Goal: Find specific page/section: Find specific page/section

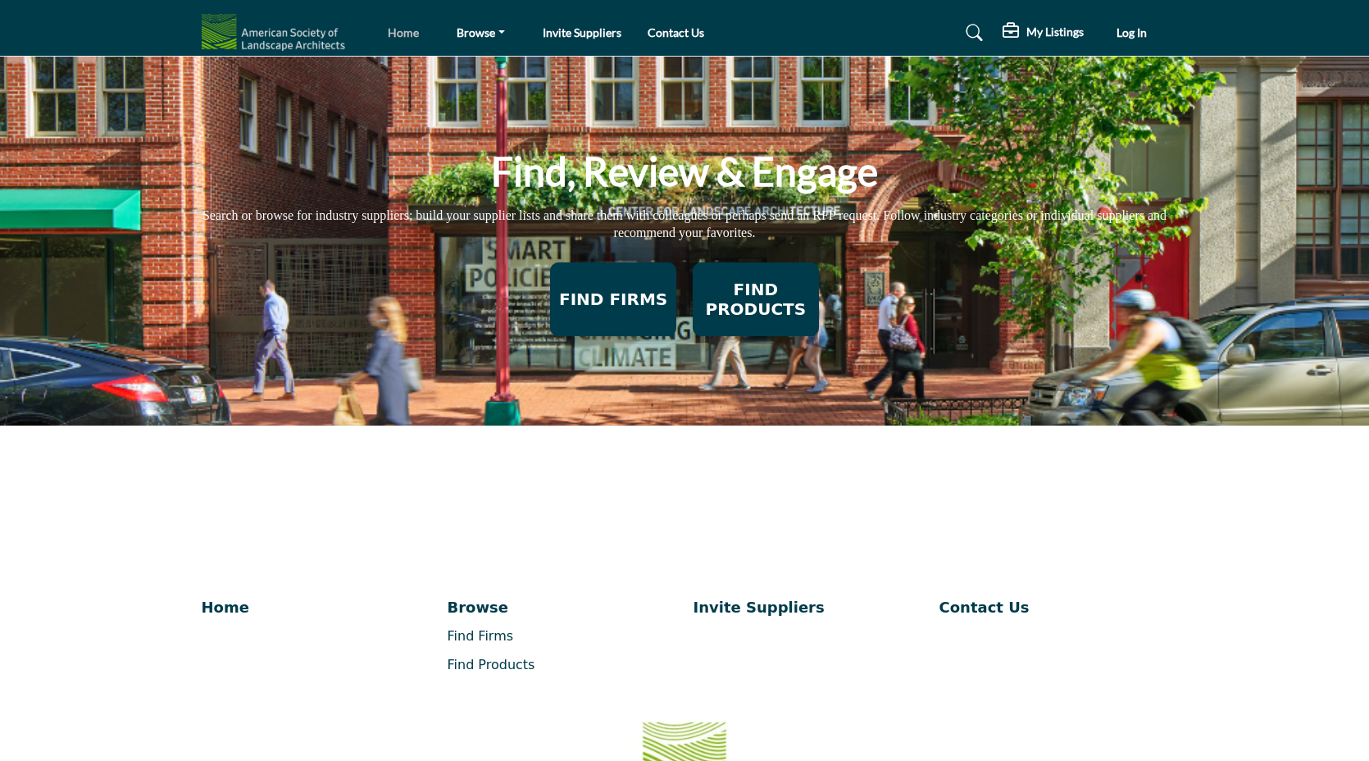
click at [398, 29] on link "Home" at bounding box center [403, 32] width 31 height 14
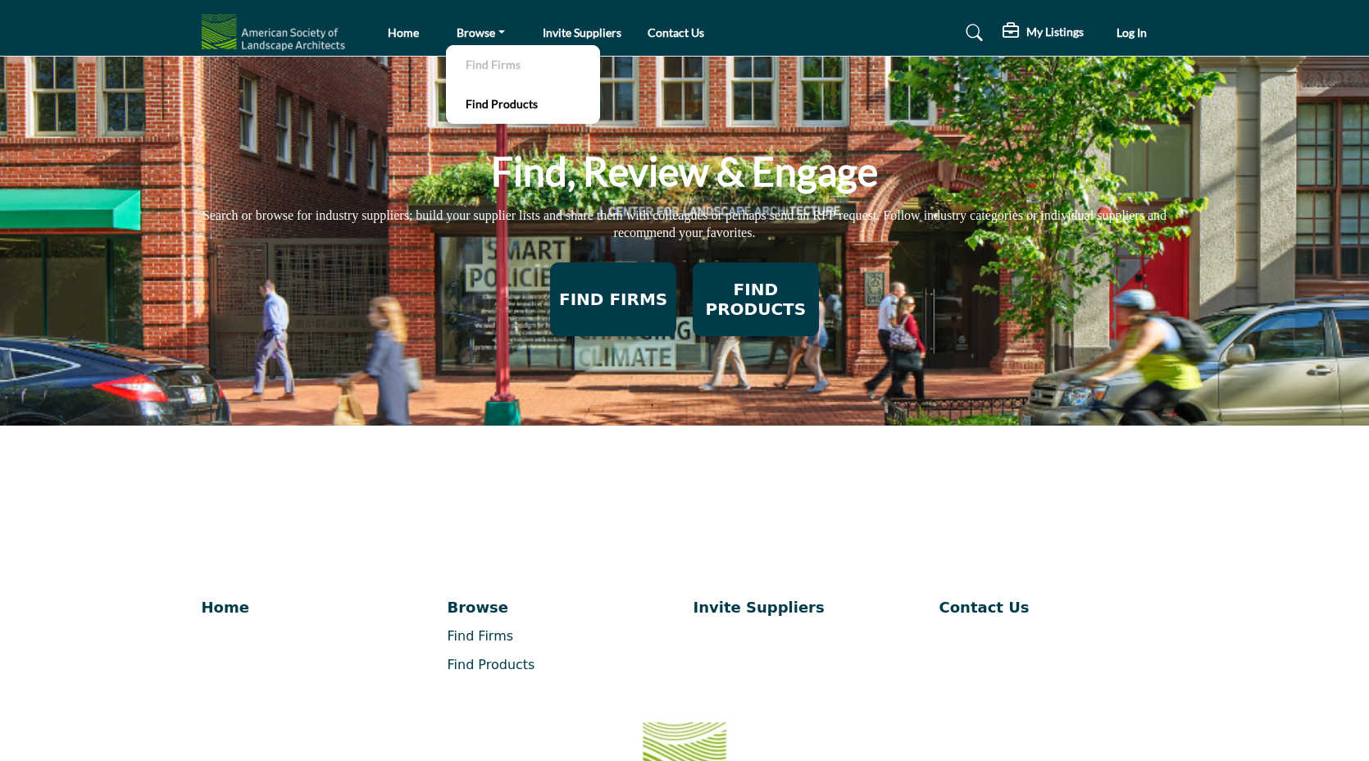
click at [479, 61] on link "Find Firms" at bounding box center [523, 64] width 138 height 23
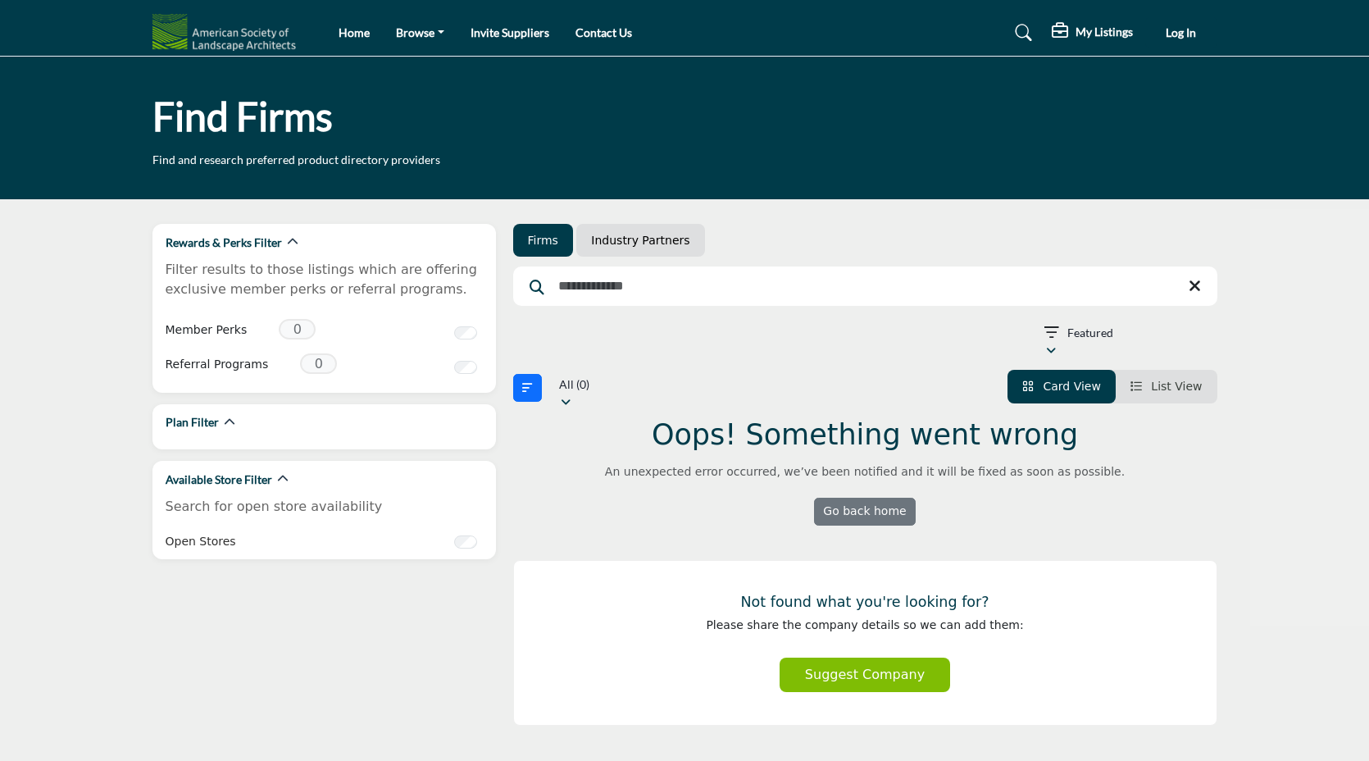
click at [220, 132] on h1 "Find Firms" at bounding box center [242, 116] width 180 height 51
click at [224, 166] on p "Find and research preferred product directory providers" at bounding box center [296, 160] width 288 height 16
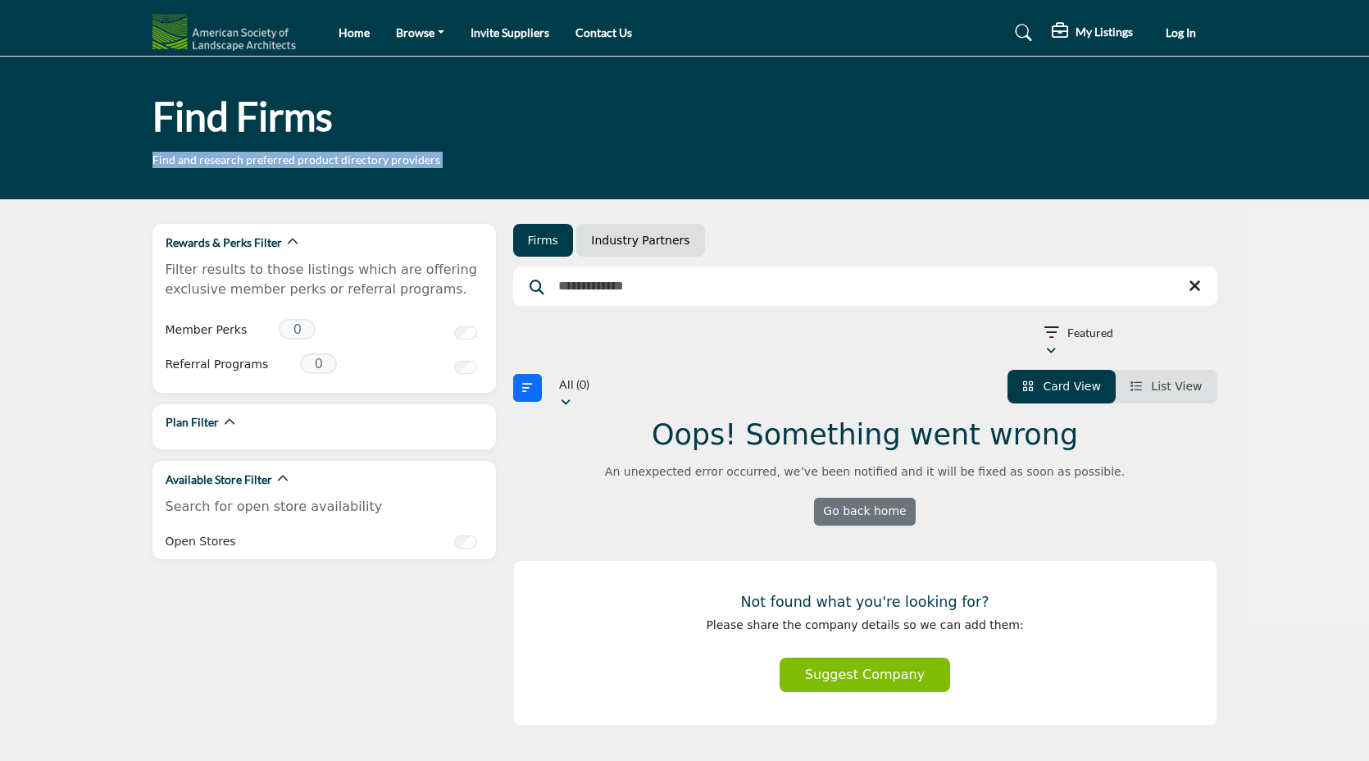
click at [224, 166] on p "Find and research preferred product directory providers" at bounding box center [296, 160] width 288 height 16
click at [225, 127] on h1 "Find Firms" at bounding box center [242, 116] width 180 height 51
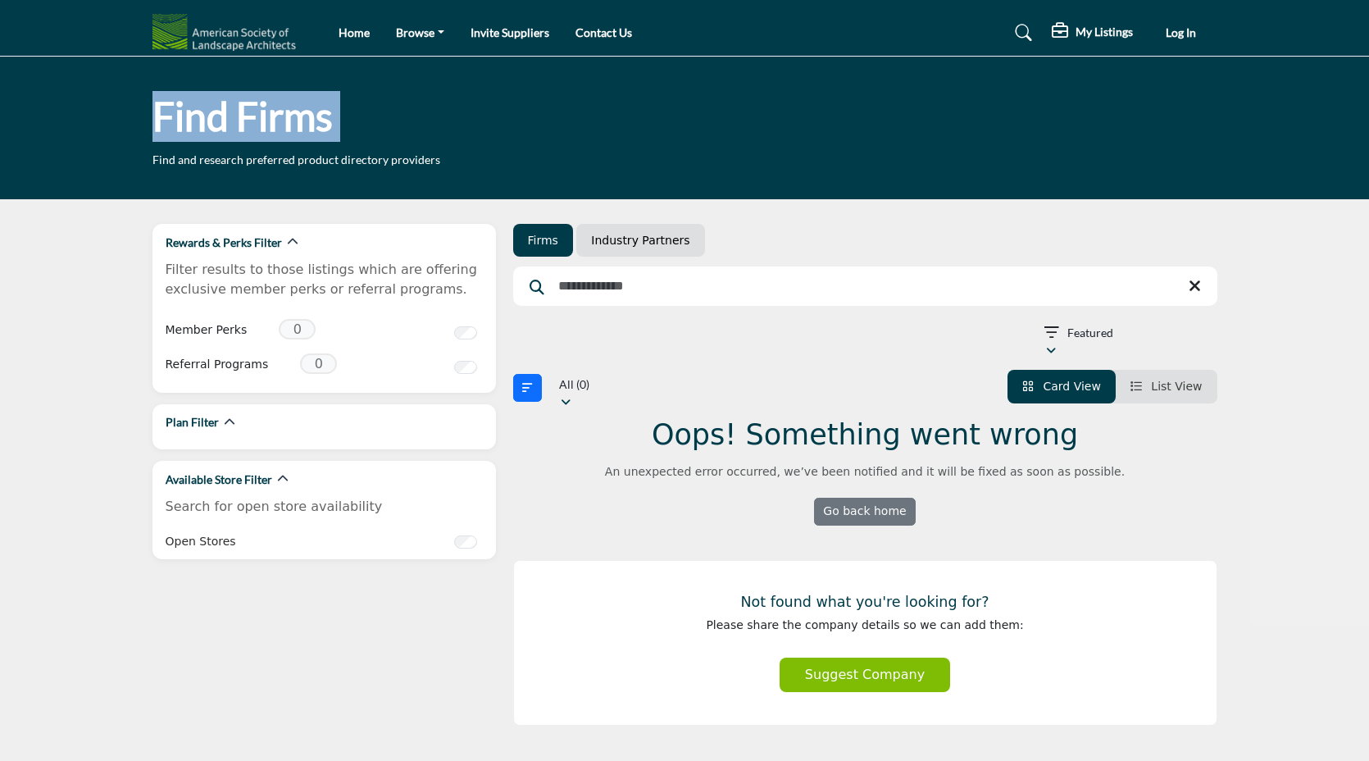
click at [225, 127] on h1 "Find Firms" at bounding box center [242, 116] width 180 height 51
click at [245, 165] on p "Find and research preferred product directory providers" at bounding box center [296, 160] width 288 height 16
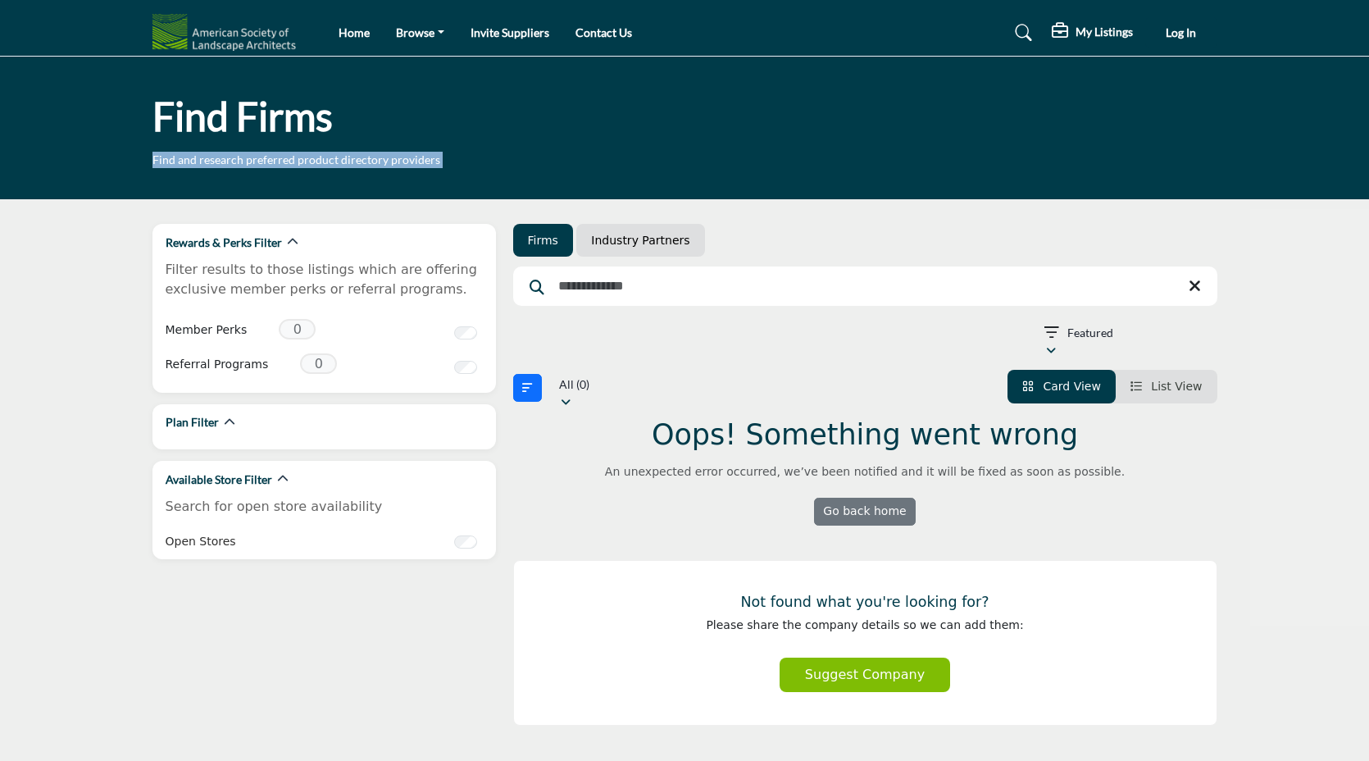
click at [245, 165] on p "Find and research preferred product directory providers" at bounding box center [296, 160] width 288 height 16
click at [246, 112] on h1 "Find Firms" at bounding box center [242, 116] width 180 height 51
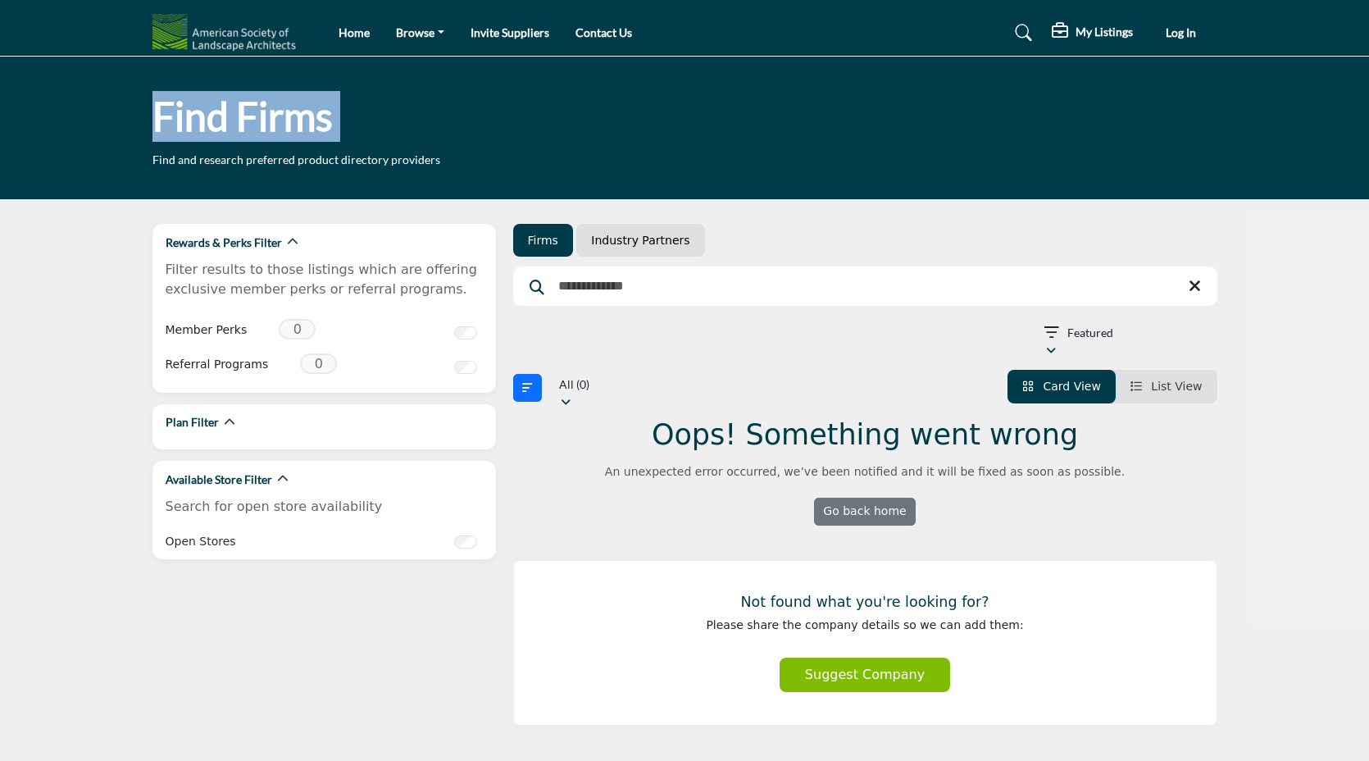
click at [246, 112] on h1 "Find Firms" at bounding box center [242, 116] width 180 height 51
click at [278, 159] on p "Find and research preferred product directory providers" at bounding box center [296, 160] width 288 height 16
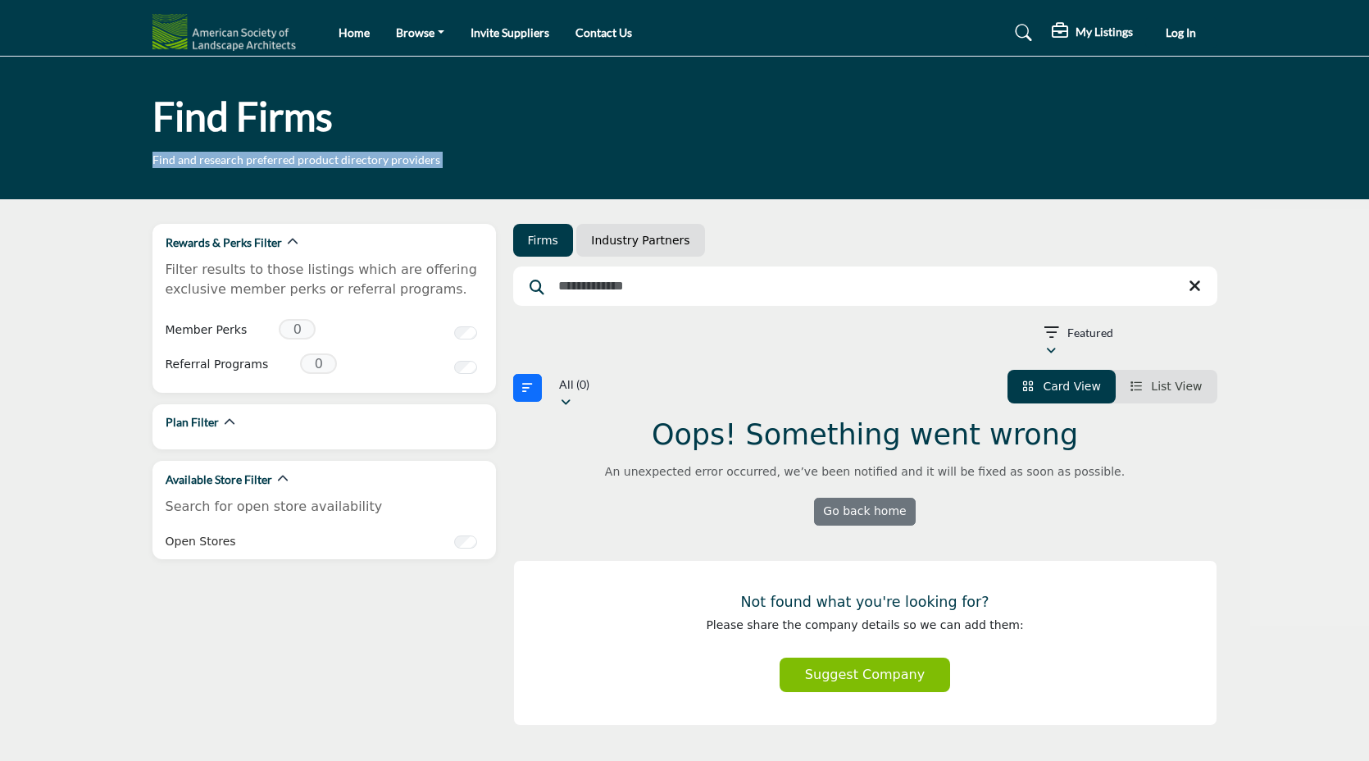
click at [278, 159] on p "Find and research preferred product directory providers" at bounding box center [296, 160] width 288 height 16
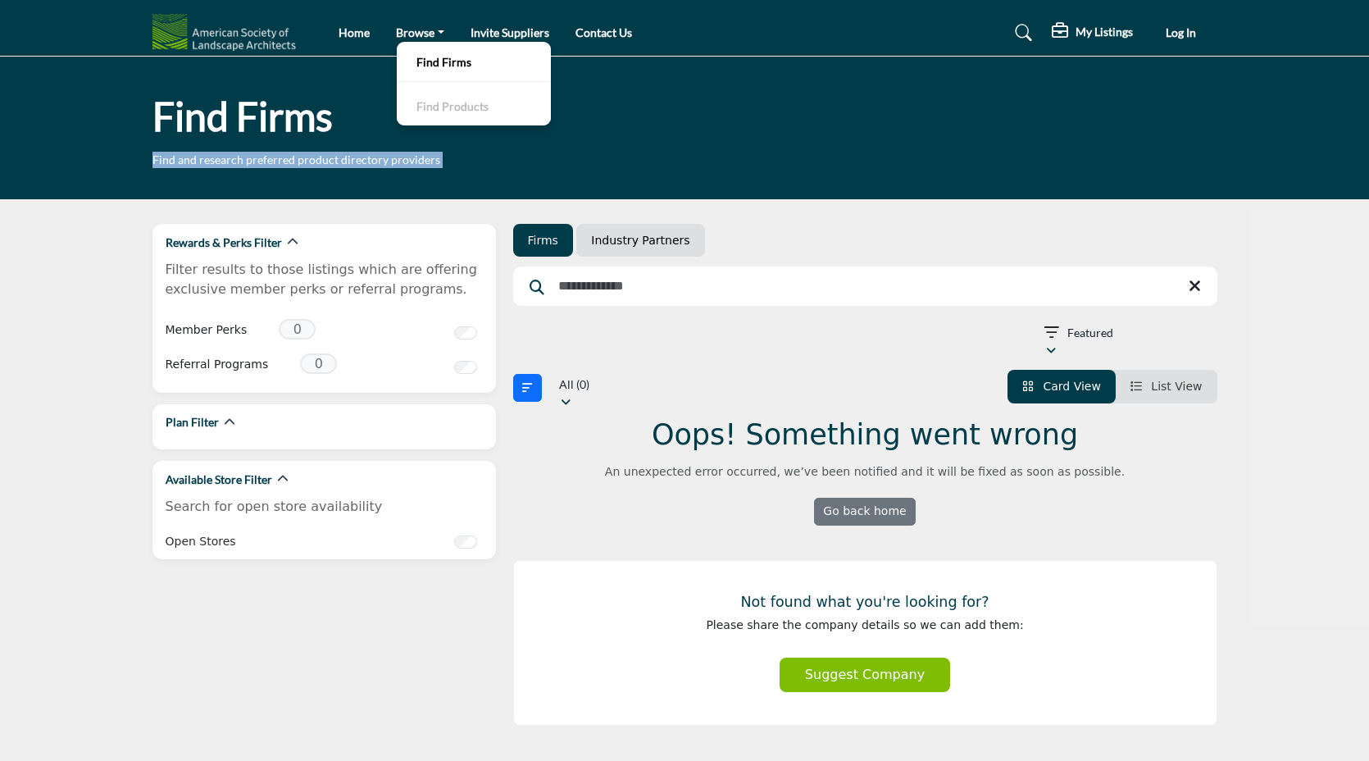
click at [441, 108] on link "Find Products" at bounding box center [474, 105] width 138 height 23
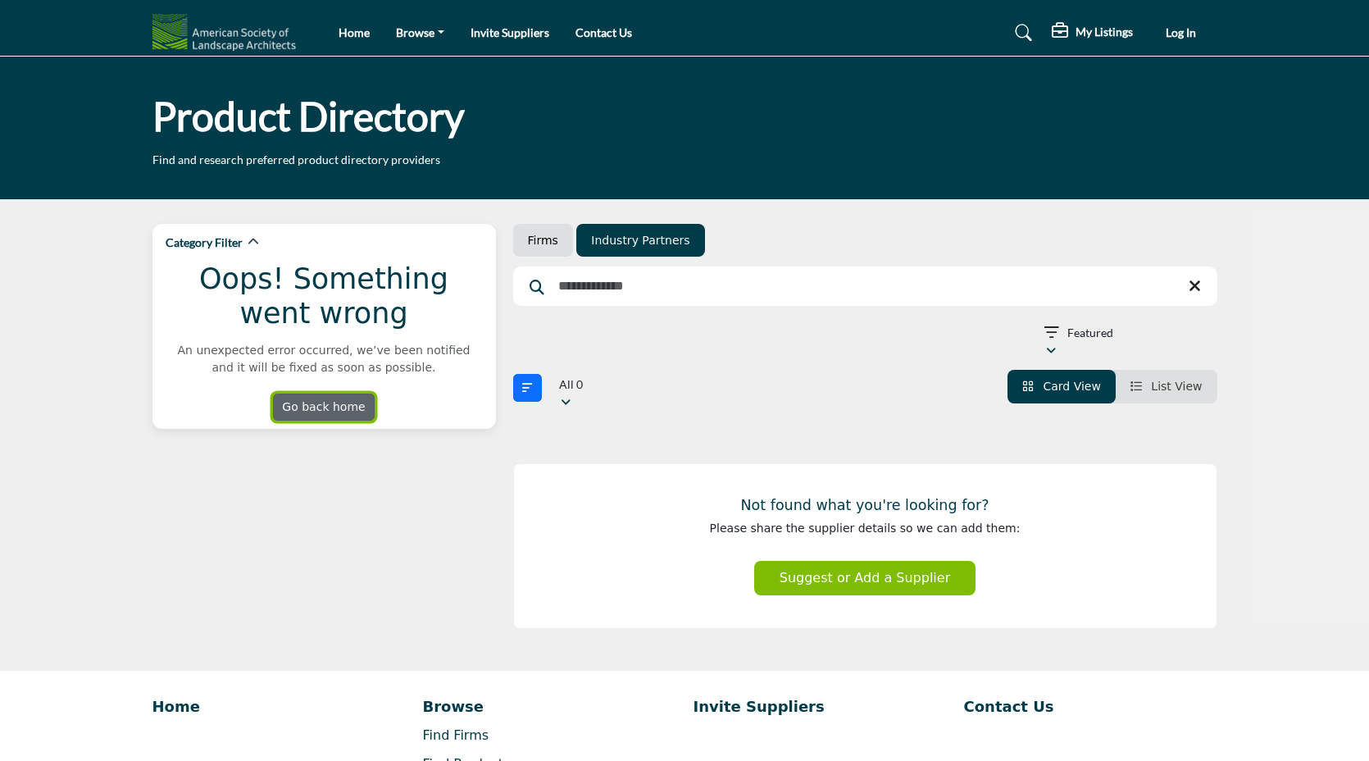
click at [358, 402] on link "Go back home" at bounding box center [324, 407] width 102 height 28
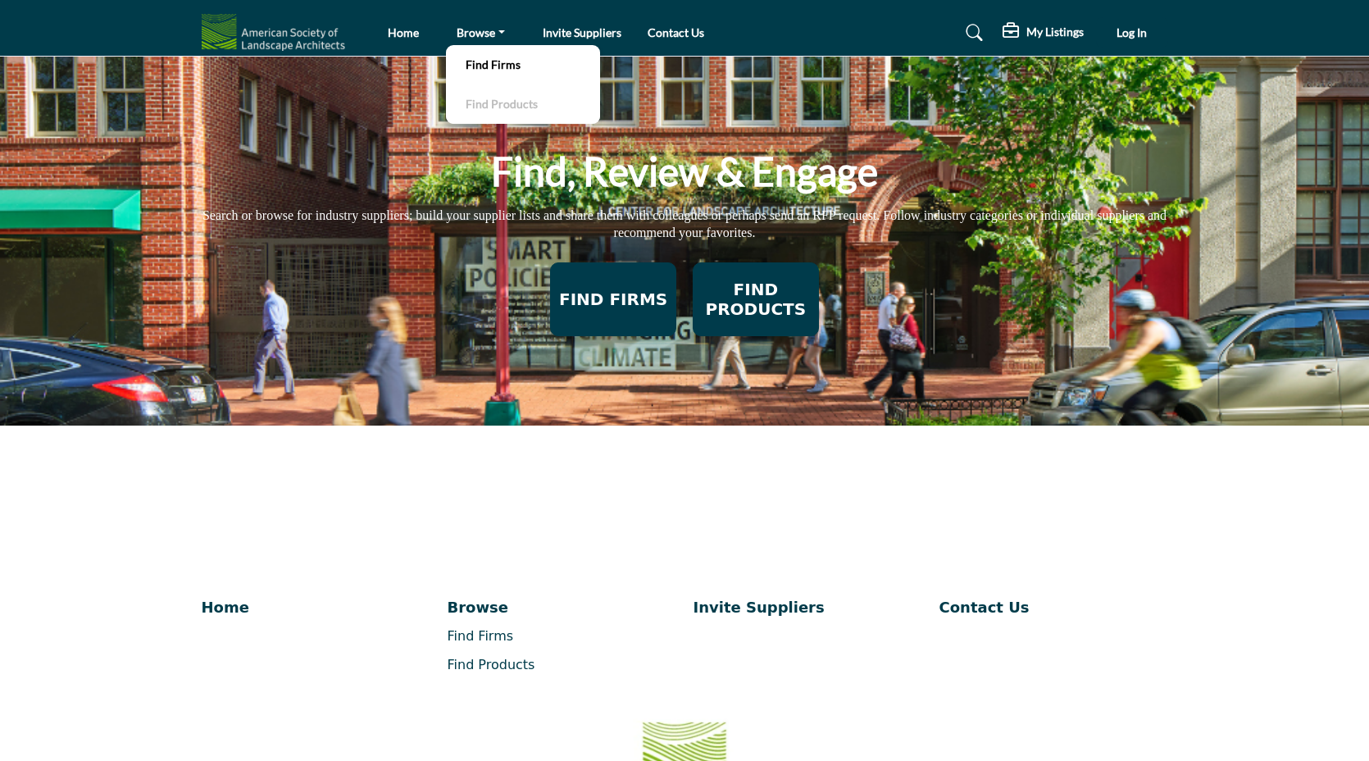
click at [497, 100] on link "Find Products" at bounding box center [523, 104] width 138 height 23
click at [495, 102] on link "Find Products" at bounding box center [523, 104] width 138 height 23
click at [499, 104] on link "Find Products" at bounding box center [523, 104] width 138 height 23
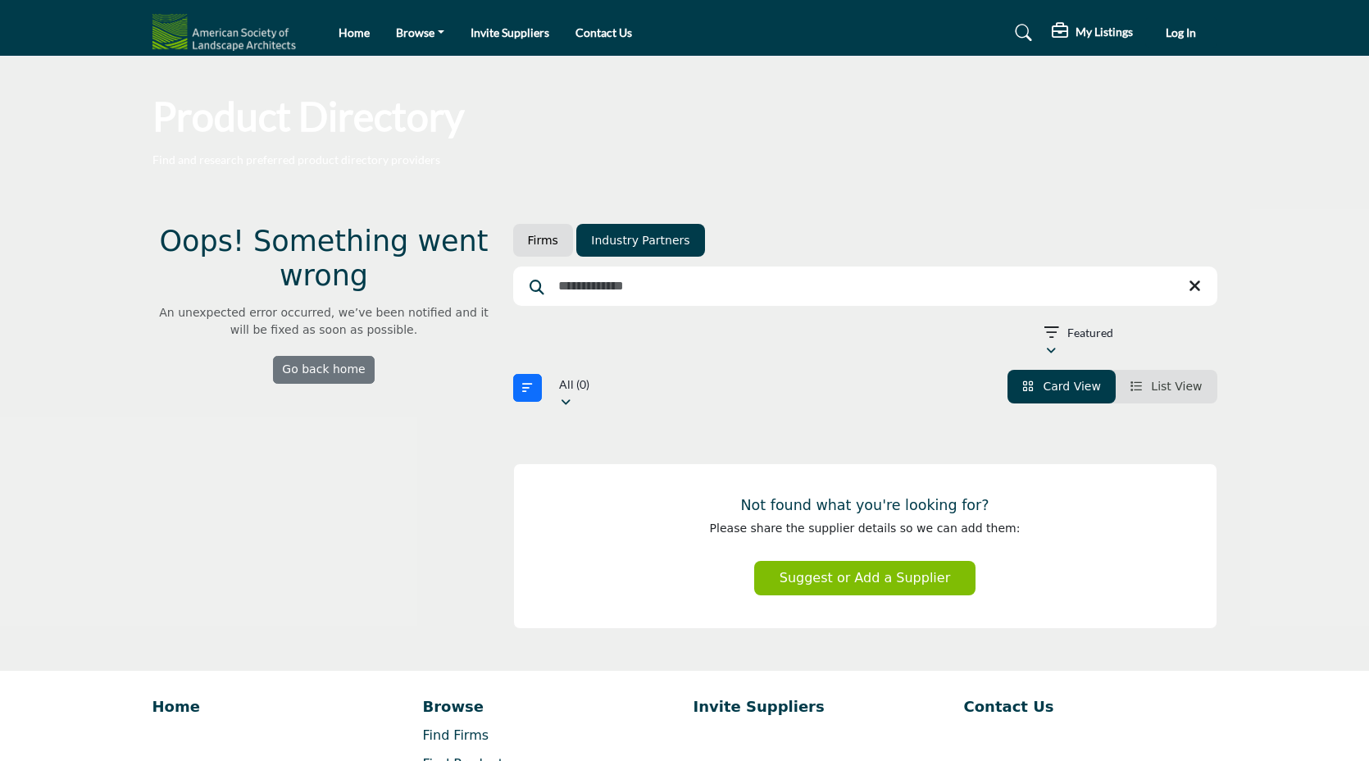
click at [315, 164] on p "Find and research preferred product directory providers" at bounding box center [296, 160] width 288 height 16
click at [673, 158] on div "Product Directory Find and research preferred product directory providers" at bounding box center [684, 129] width 1065 height 77
